Goal: Information Seeking & Learning: Compare options

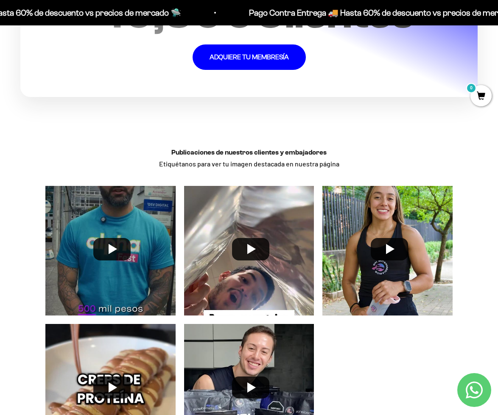
scroll to position [1717, 0]
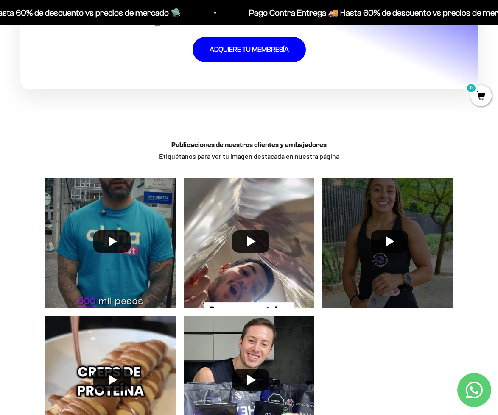
click at [388, 234] on div at bounding box center [387, 243] width 139 height 139
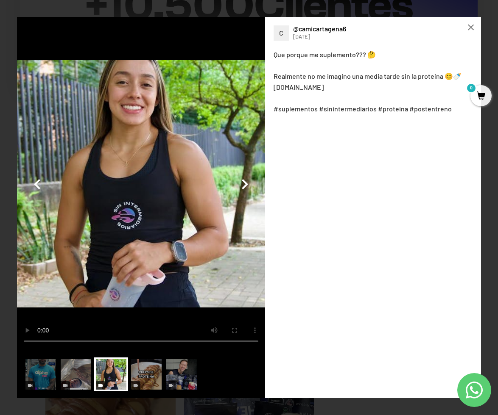
click at [250, 178] on button "button" at bounding box center [244, 184] width 20 height 20
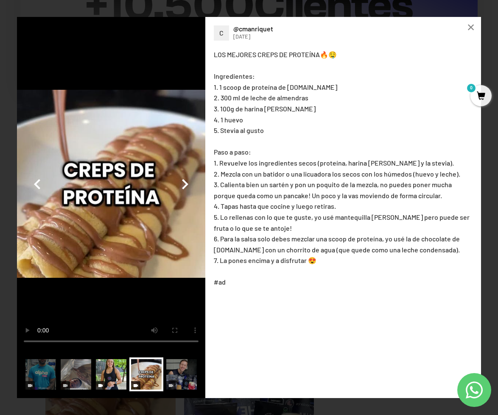
click at [106, 378] on img at bounding box center [111, 375] width 34 height 34
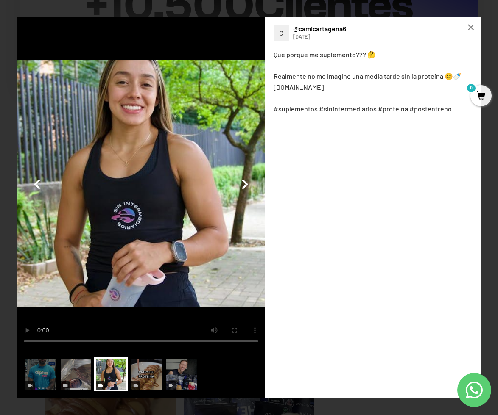
click at [101, 272] on video at bounding box center [141, 184] width 248 height 334
click at [473, 26] on div "×" at bounding box center [470, 27] width 20 height 20
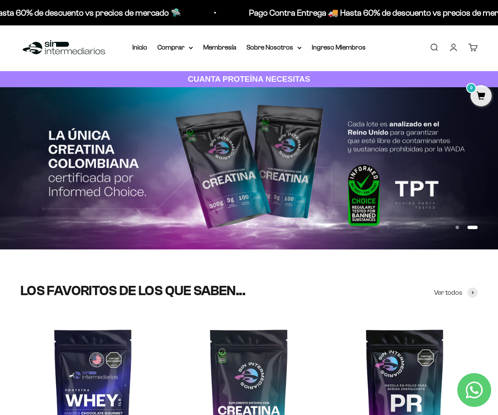
scroll to position [0, 0]
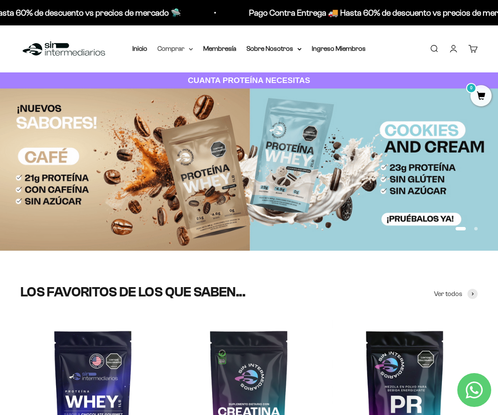
click at [183, 50] on summary "Comprar" at bounding box center [175, 48] width 36 height 11
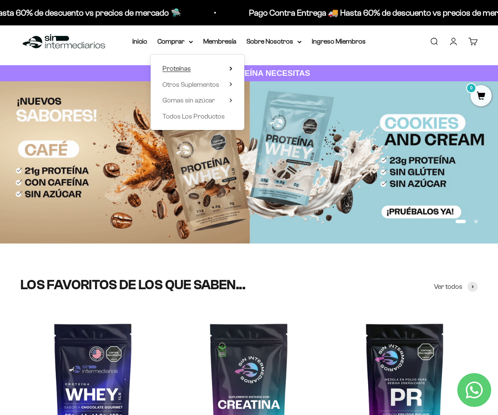
click at [206, 66] on summary "Proteínas" at bounding box center [197, 68] width 70 height 11
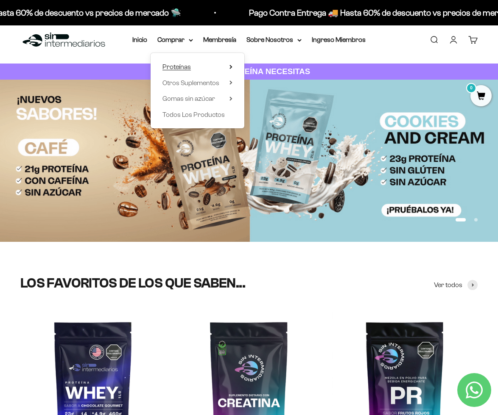
scroll to position [9, 0]
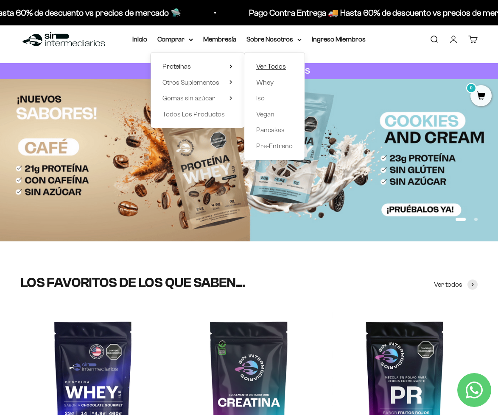
click at [269, 67] on span "Ver Todos" at bounding box center [271, 66] width 30 height 7
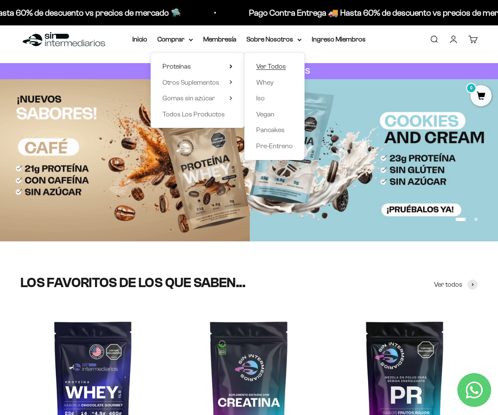
scroll to position [8, 0]
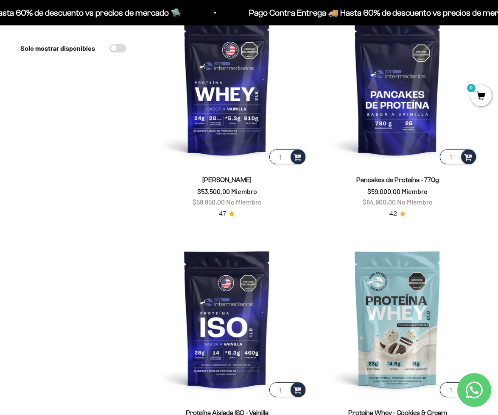
scroll to position [116, 0]
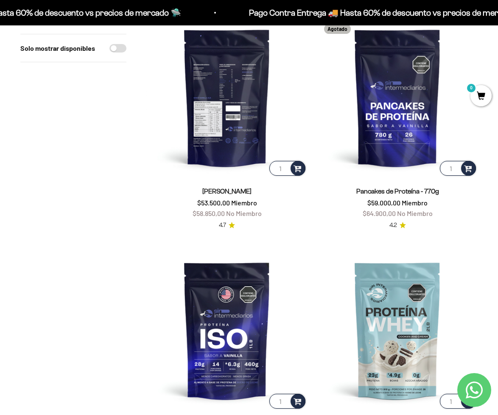
click at [234, 112] on img at bounding box center [227, 97] width 160 height 160
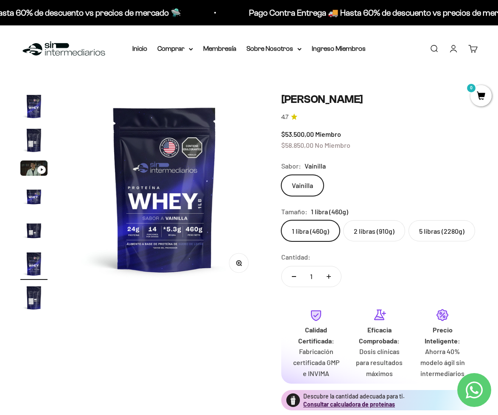
click at [29, 140] on img "Ir al artículo 2" at bounding box center [33, 140] width 27 height 27
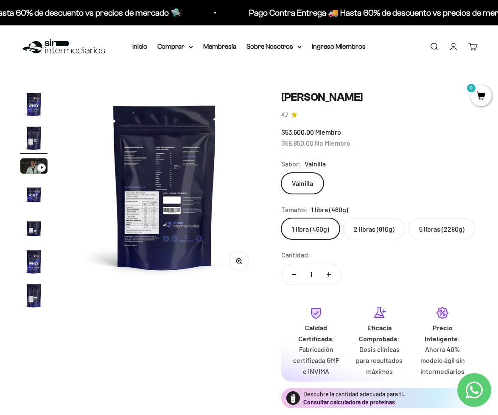
click at [144, 208] on img at bounding box center [164, 187] width 193 height 193
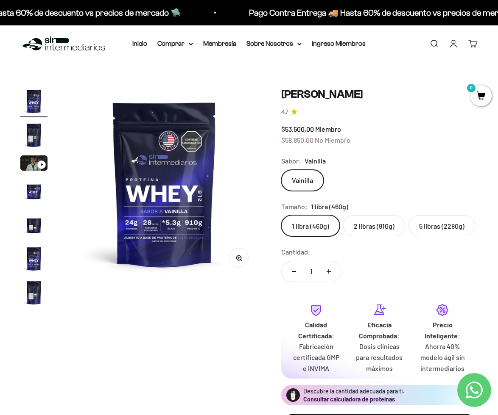
scroll to position [6, 0]
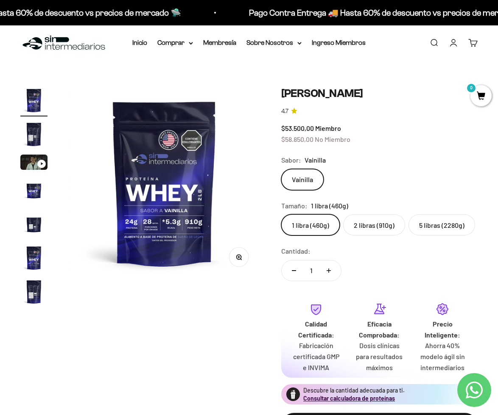
click at [50, 142] on product-gallery "Zoom Ir al artículo 1 Ir al artículo 2 Ir al artículo 3 Ir al artículo 4 Ir al …" at bounding box center [140, 197] width 240 height 221
click at [37, 136] on img "Ir al artículo 2" at bounding box center [33, 134] width 27 height 27
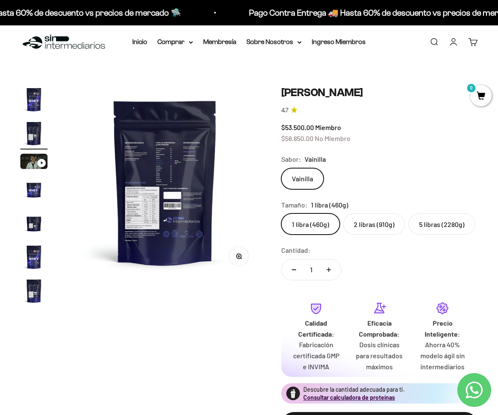
scroll to position [0, 197]
click at [237, 259] on button "Zoom" at bounding box center [238, 256] width 19 height 19
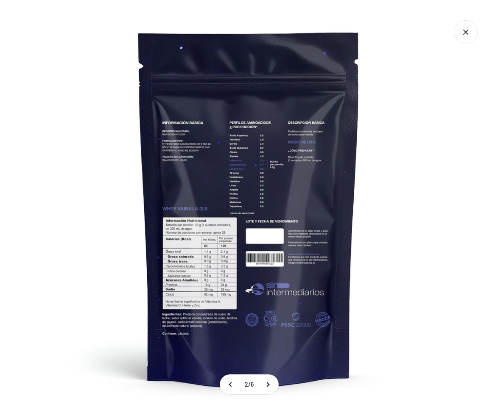
scroll to position [5, 0]
click at [464, 29] on icon "Cerrar galería" at bounding box center [465, 32] width 24 height 24
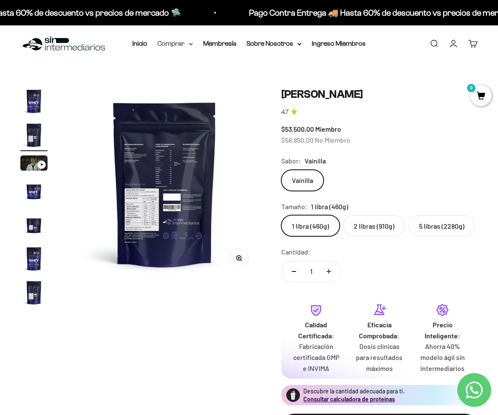
click at [172, 44] on summary "Comprar" at bounding box center [175, 43] width 36 height 11
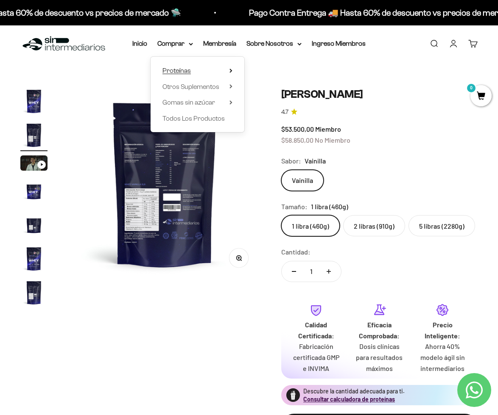
click at [203, 68] on summary "Proteínas" at bounding box center [197, 70] width 70 height 11
click at [267, 70] on span "Ver Todos" at bounding box center [271, 70] width 30 height 7
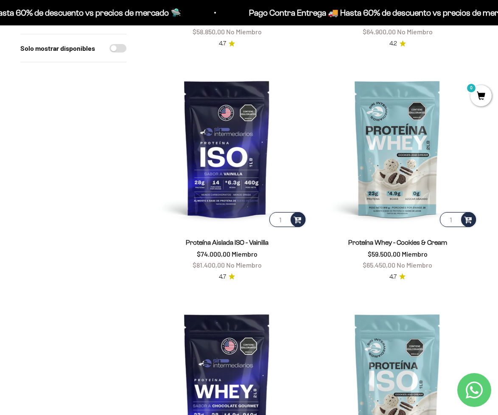
scroll to position [299, 0]
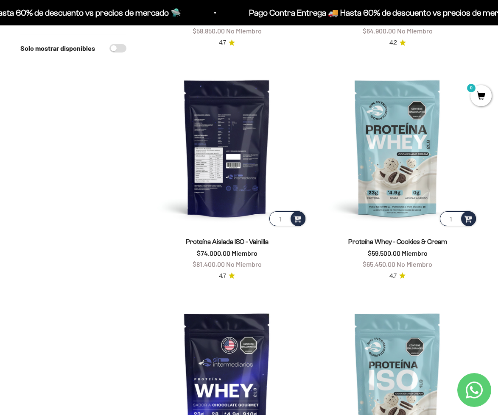
click at [220, 154] on img at bounding box center [227, 148] width 160 height 160
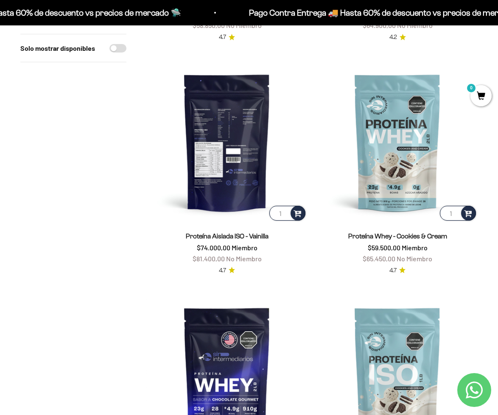
scroll to position [306, 0]
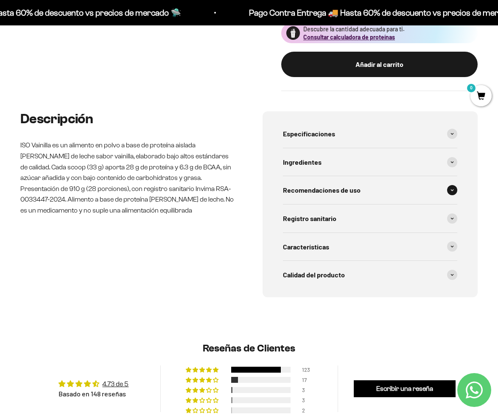
click at [450, 191] on icon at bounding box center [451, 190] width 3 height 3
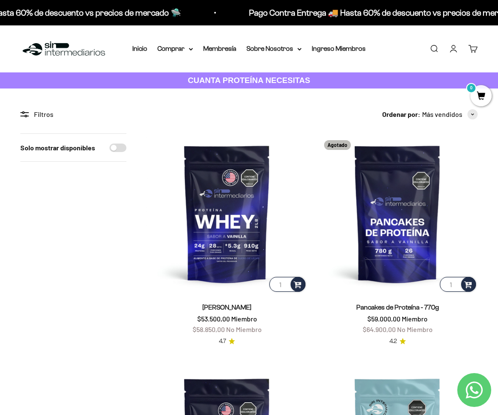
click at [261, 77] on strong "CUANTA PROTEÍNA NECESITAS" at bounding box center [249, 80] width 122 height 9
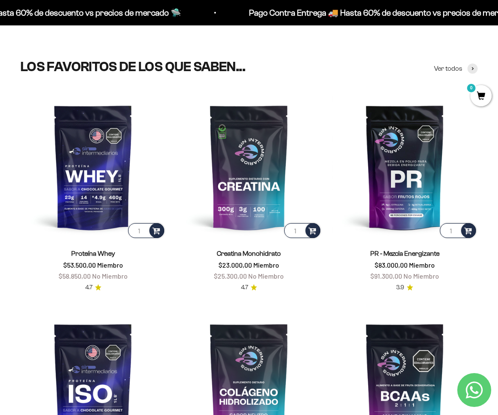
scroll to position [228, 0]
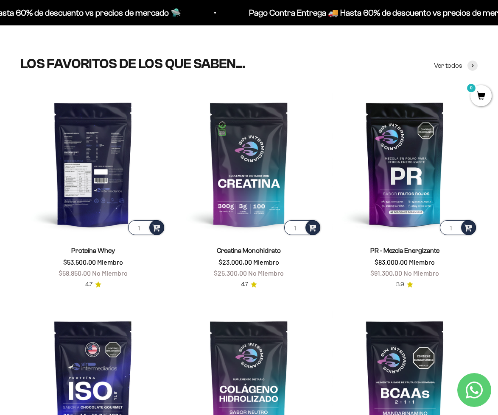
click at [111, 167] on img at bounding box center [92, 164] width 145 height 145
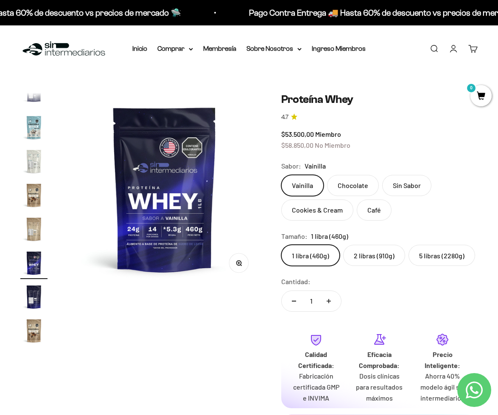
click at [398, 189] on label "Sin Sabor" at bounding box center [406, 185] width 49 height 21
click at [281, 175] on input "Sin Sabor" at bounding box center [281, 175] width 0 height 0
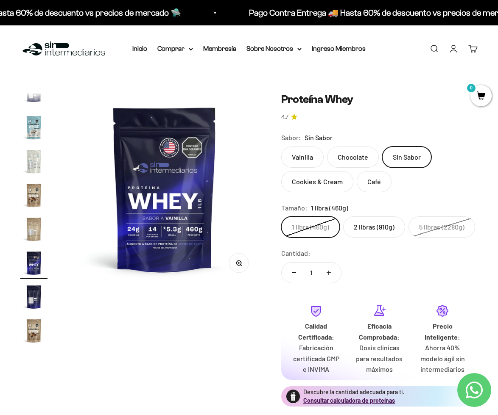
click at [365, 154] on label "Chocolate" at bounding box center [353, 157] width 52 height 21
click at [281, 147] on input "Chocolate" at bounding box center [281, 146] width 0 height 0
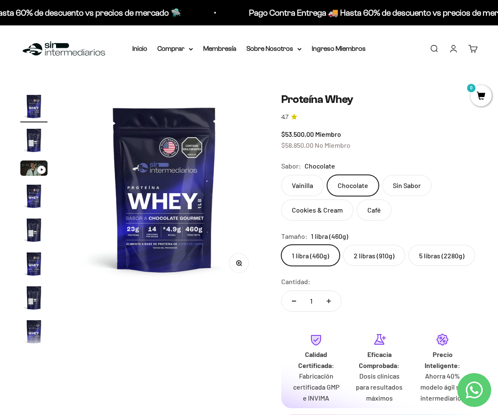
click at [425, 255] on label "5 libras (2280g)" at bounding box center [441, 255] width 67 height 21
click at [281, 245] on input "5 libras (2280g)" at bounding box center [281, 245] width 0 height 0
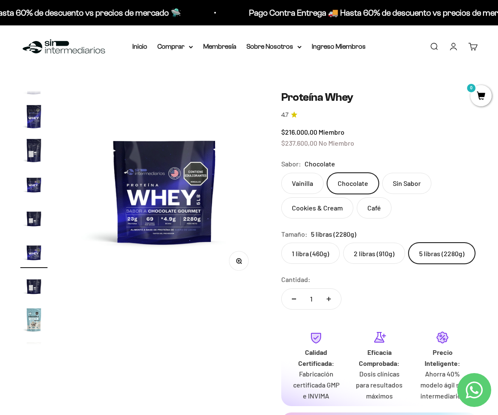
scroll to position [219, 0]
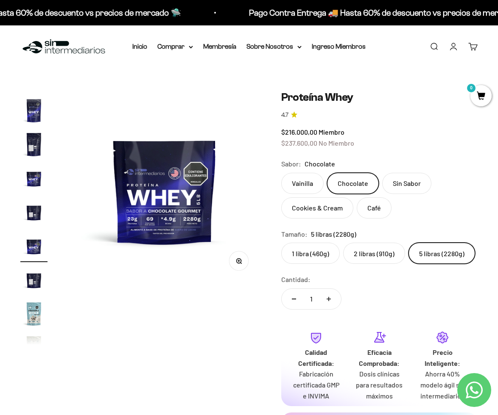
click at [311, 184] on label "Vainilla" at bounding box center [302, 183] width 42 height 21
click at [281, 173] on input "Vainilla" at bounding box center [281, 172] width 0 height 0
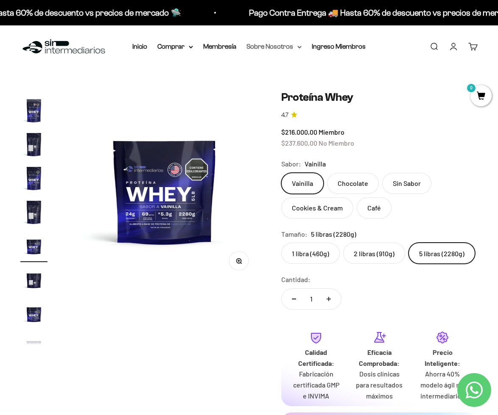
click at [271, 47] on summary "Sobre Nosotros" at bounding box center [273, 46] width 55 height 11
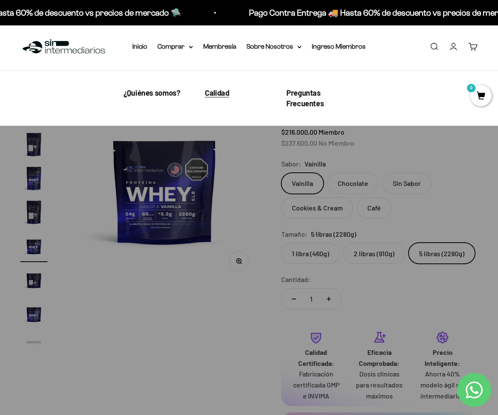
click at [214, 96] on span "Calidad" at bounding box center [217, 92] width 24 height 9
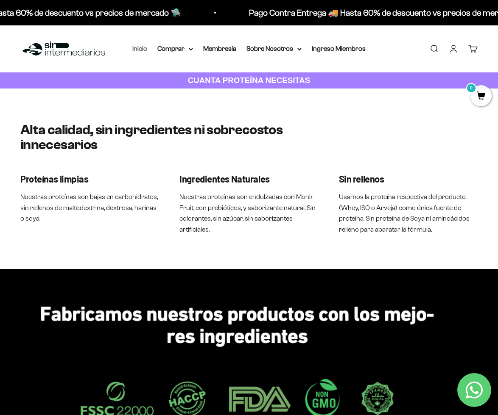
click at [144, 50] on link "Inicio" at bounding box center [139, 48] width 15 height 7
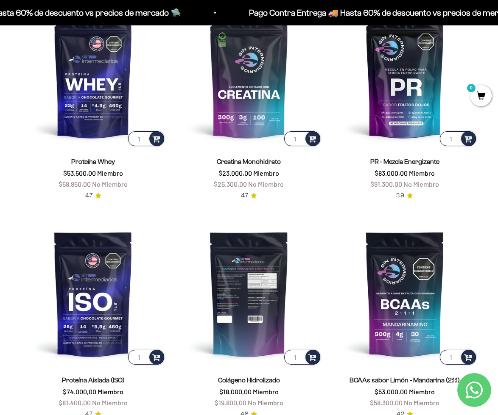
scroll to position [317, 0]
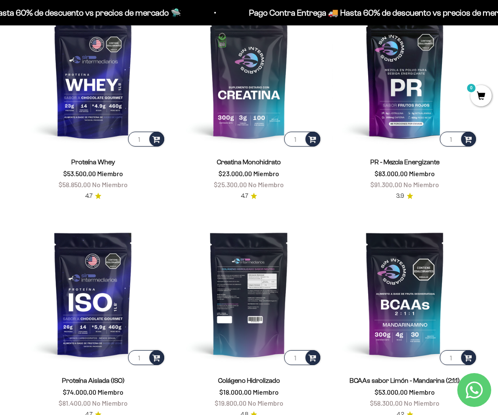
click at [250, 301] on img at bounding box center [248, 294] width 145 height 145
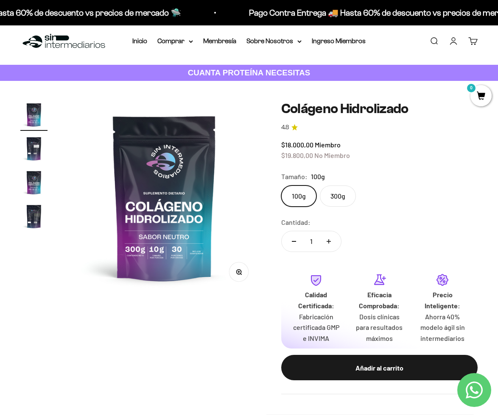
scroll to position [8, 0]
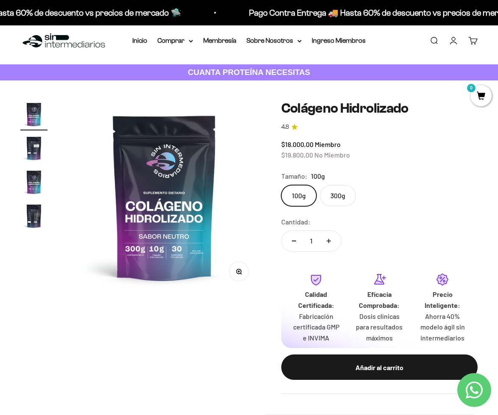
click at [343, 198] on label "300g" at bounding box center [338, 195] width 36 height 21
click at [281, 185] on input "300g" at bounding box center [281, 185] width 0 height 0
click at [188, 42] on summary "Comprar" at bounding box center [175, 40] width 36 height 11
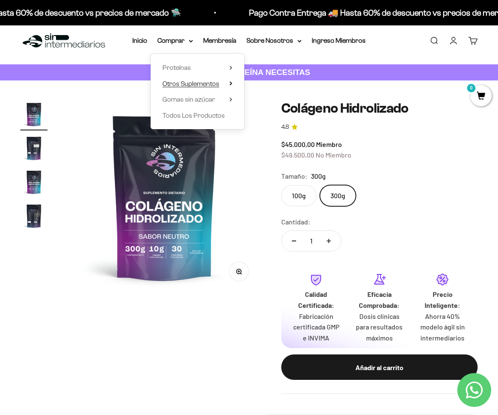
click at [209, 82] on span "Otros Suplementos" at bounding box center [190, 83] width 57 height 7
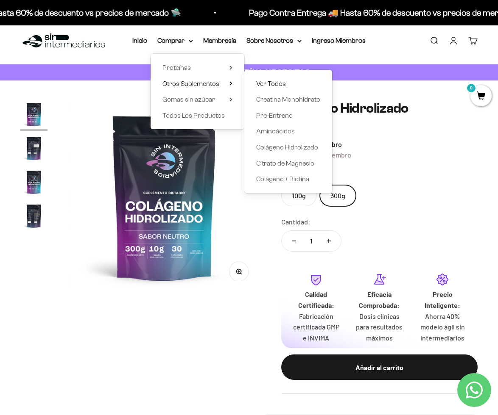
click at [263, 82] on span "Ver Todos" at bounding box center [271, 83] width 30 height 7
